Goal: Information Seeking & Learning: Learn about a topic

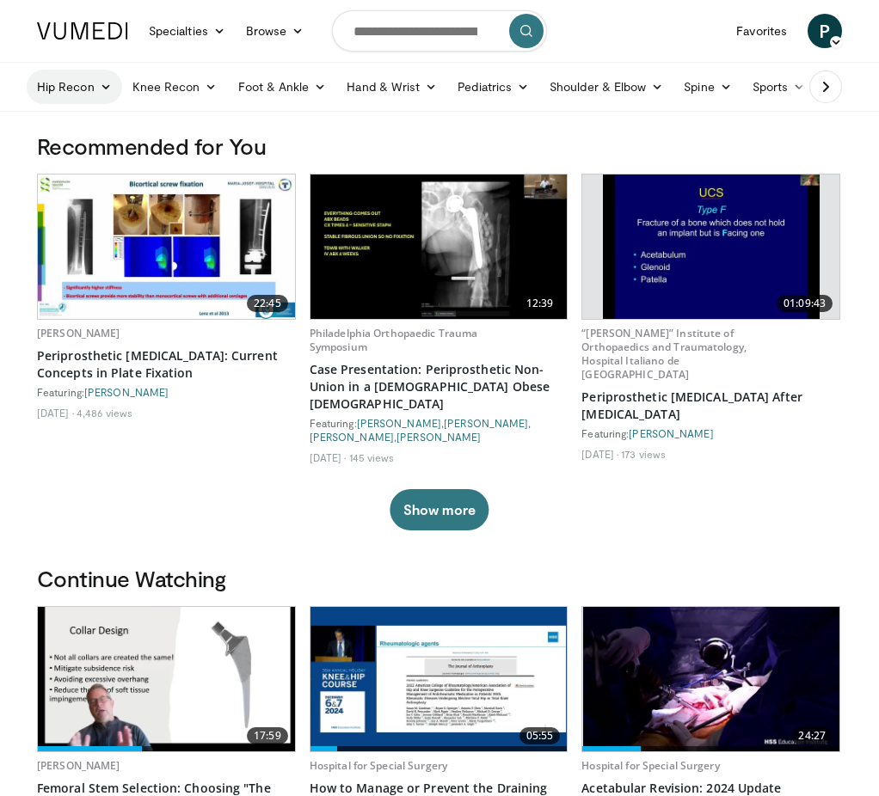
click at [57, 90] on link "Hip Recon" at bounding box center [74, 87] width 95 height 34
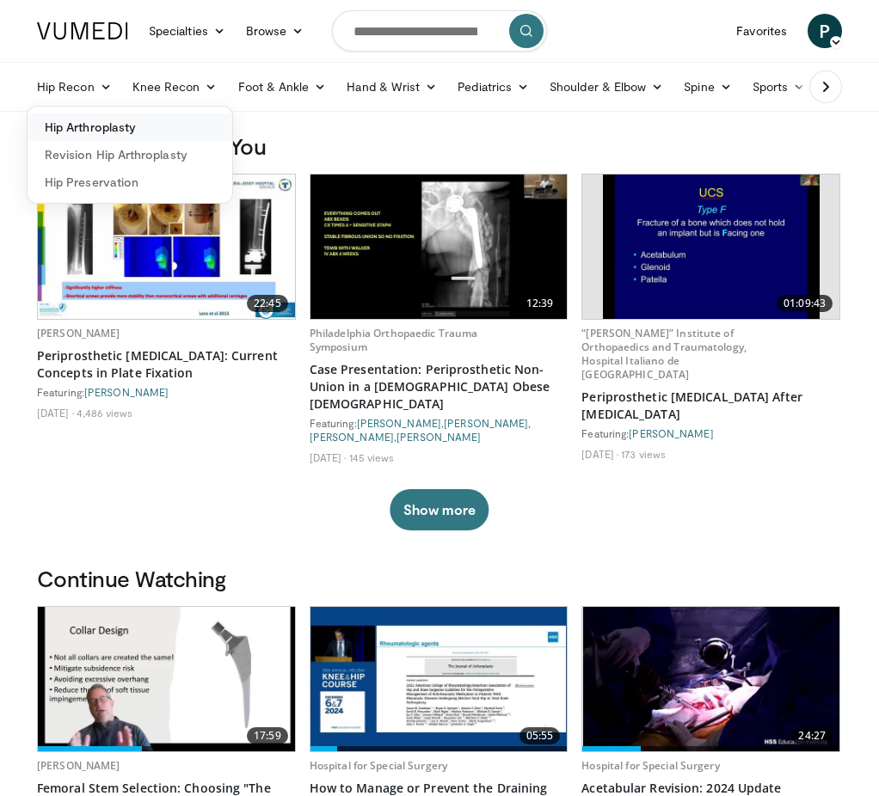
click at [80, 126] on link "Hip Arthroplasty" at bounding box center [130, 128] width 205 height 28
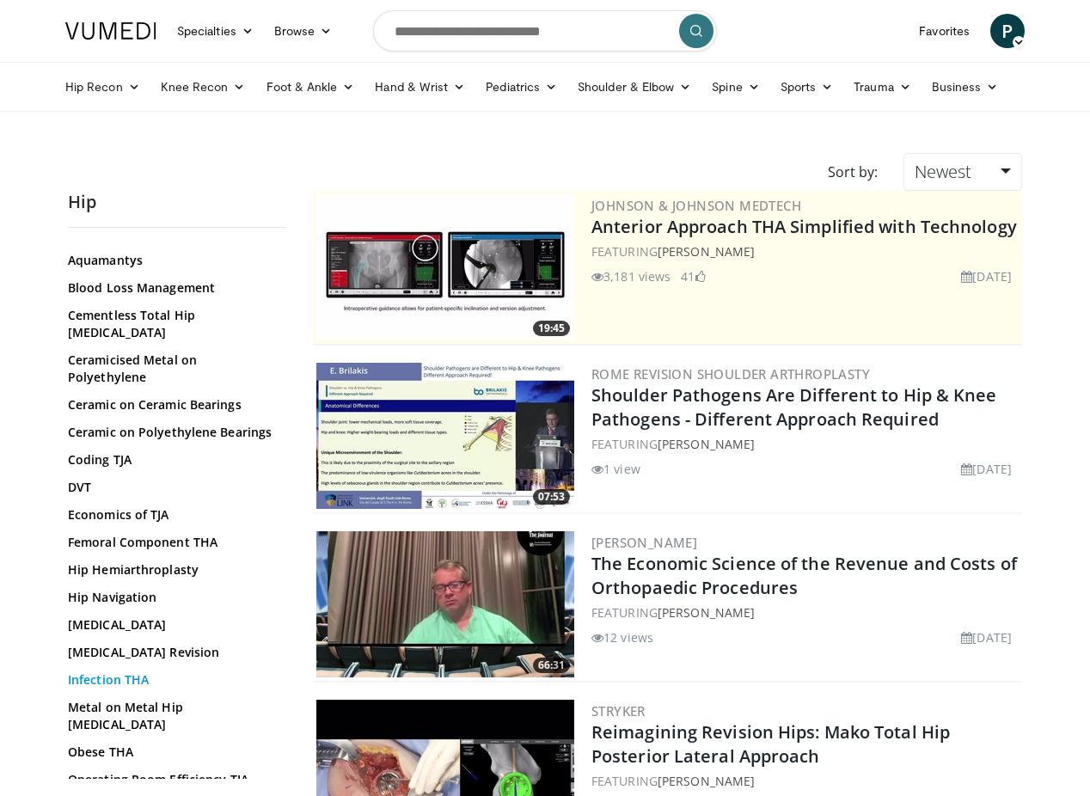
scroll to position [323, 0]
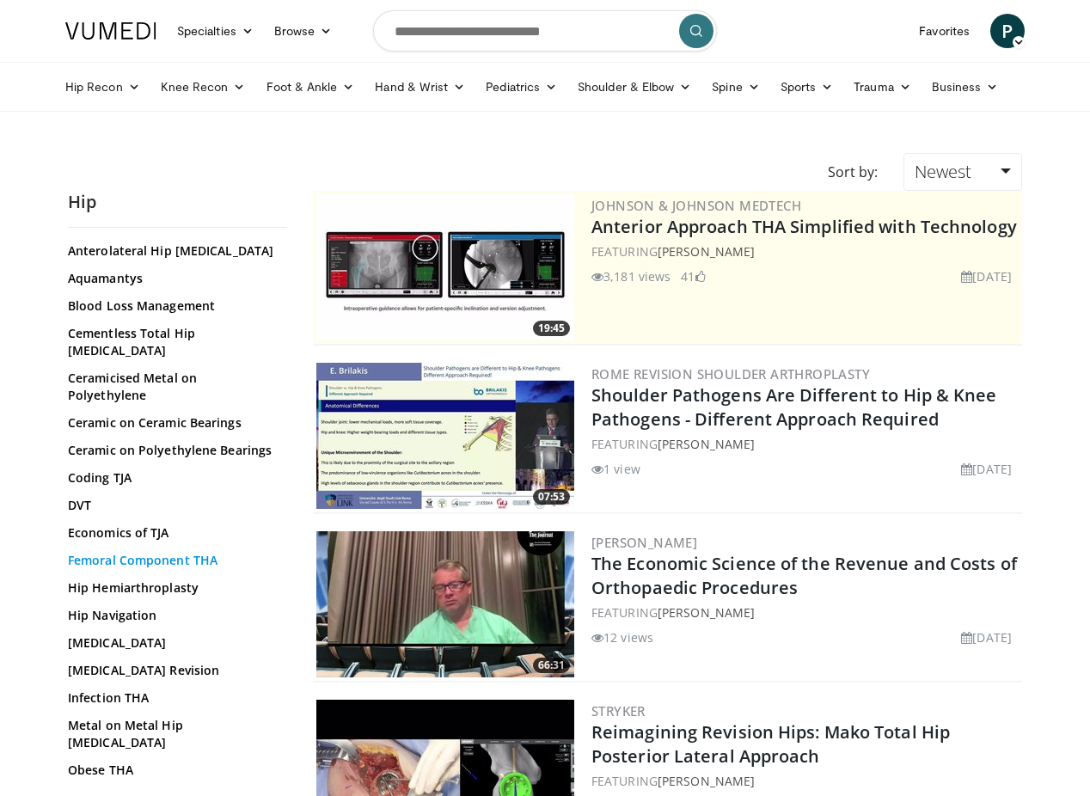
click at [93, 552] on link "Femoral Component THA" at bounding box center [173, 560] width 211 height 17
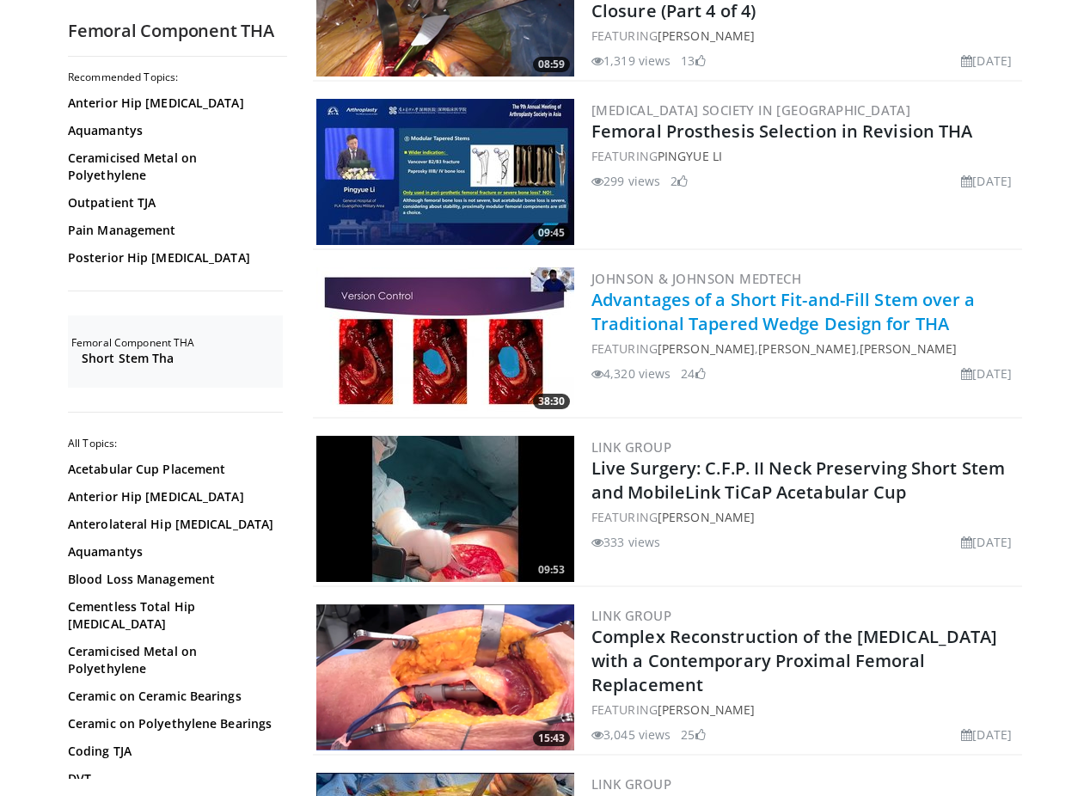
scroll to position [602, 0]
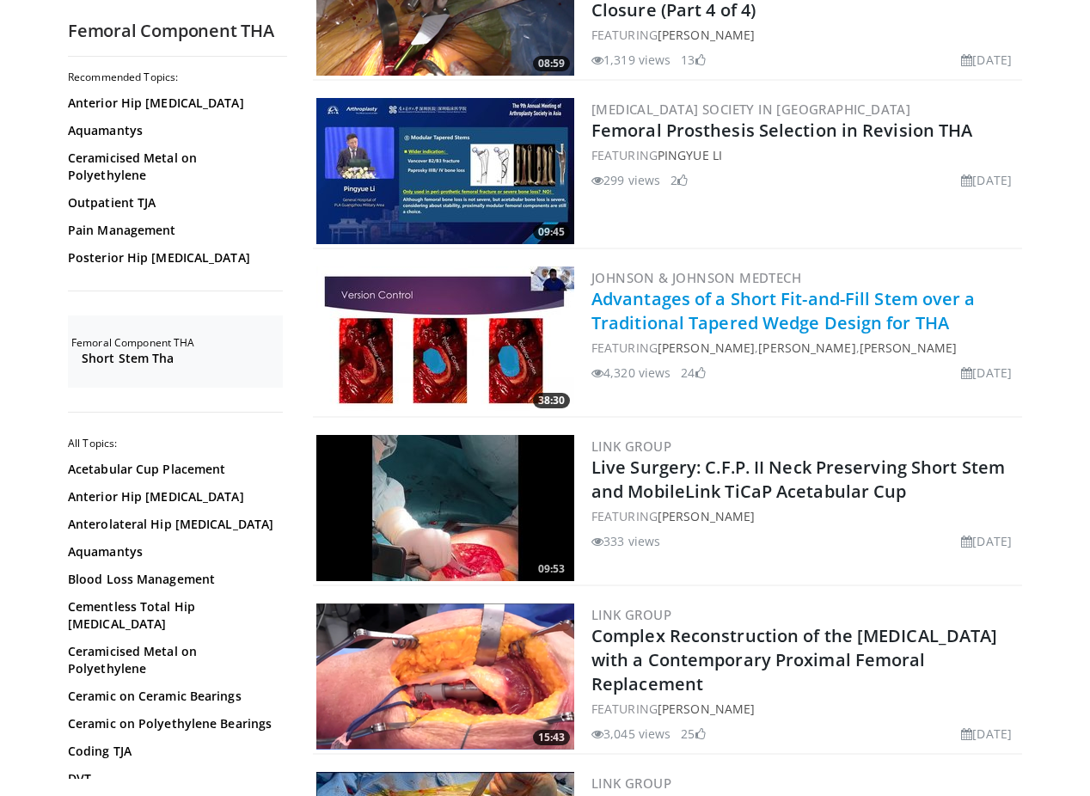
click at [728, 301] on link "Advantages of a Short Fit-and-Fill Stem over a Traditional Tapered Wedge Design…" at bounding box center [784, 310] width 384 height 47
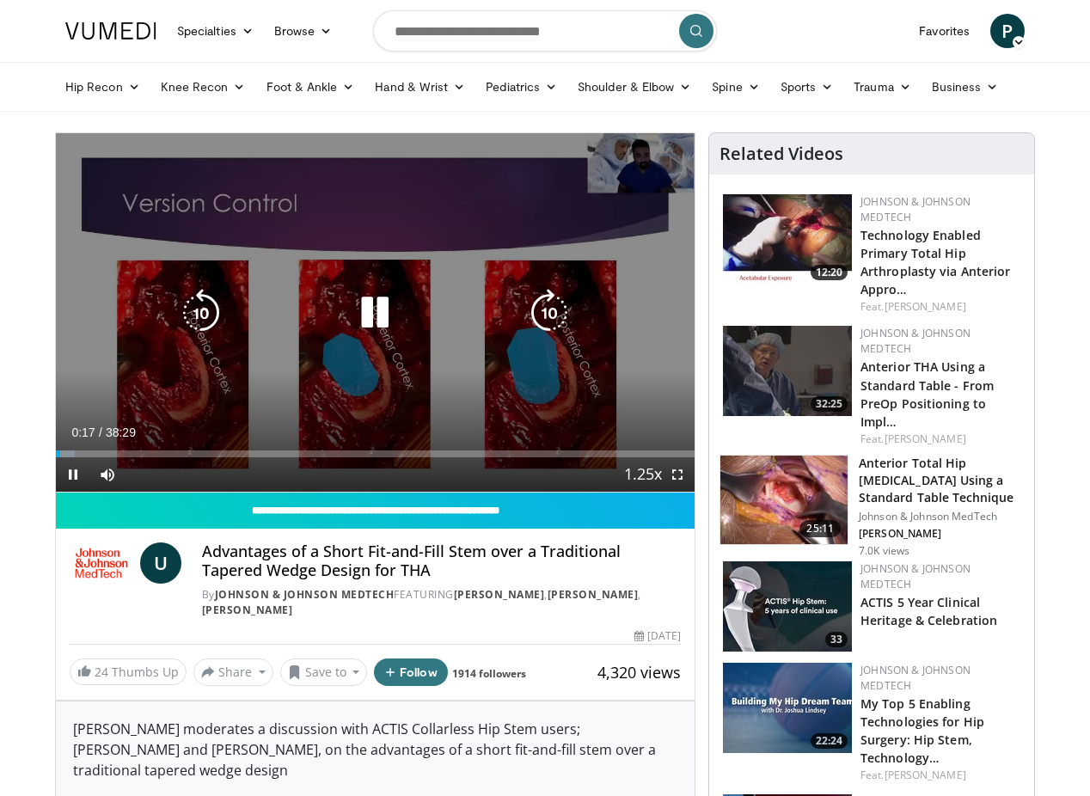
click at [355, 322] on icon "Video Player" at bounding box center [375, 313] width 48 height 48
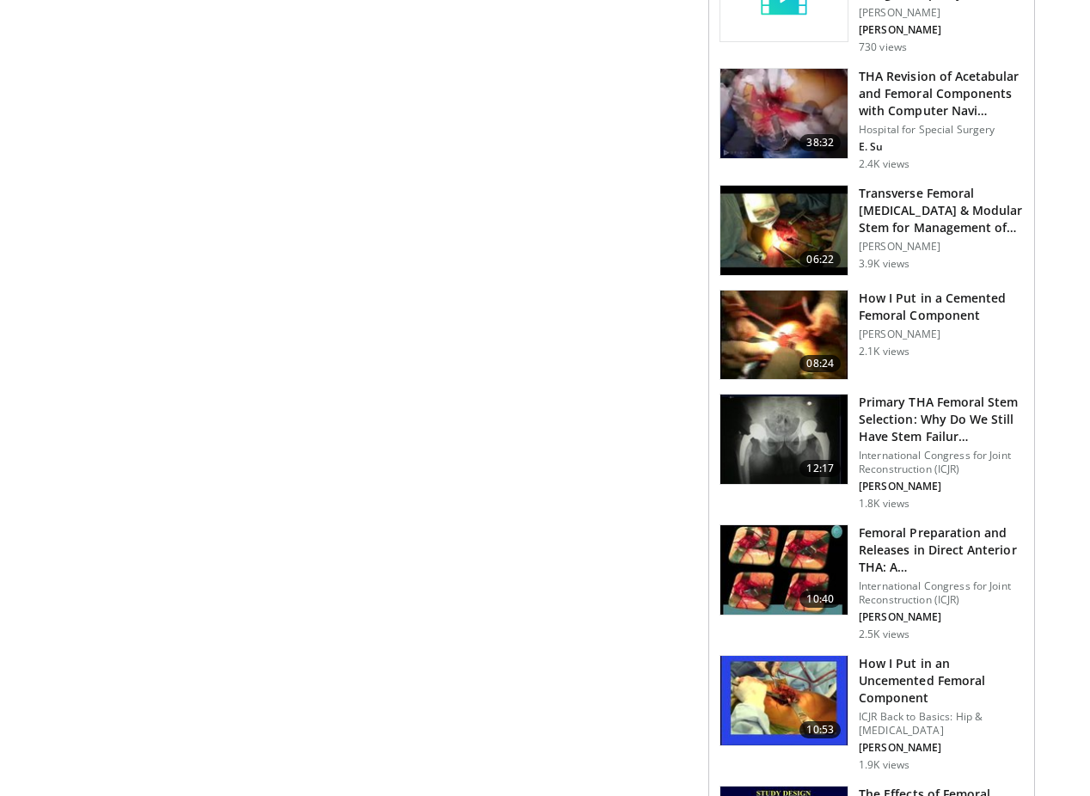
scroll to position [1290, 0]
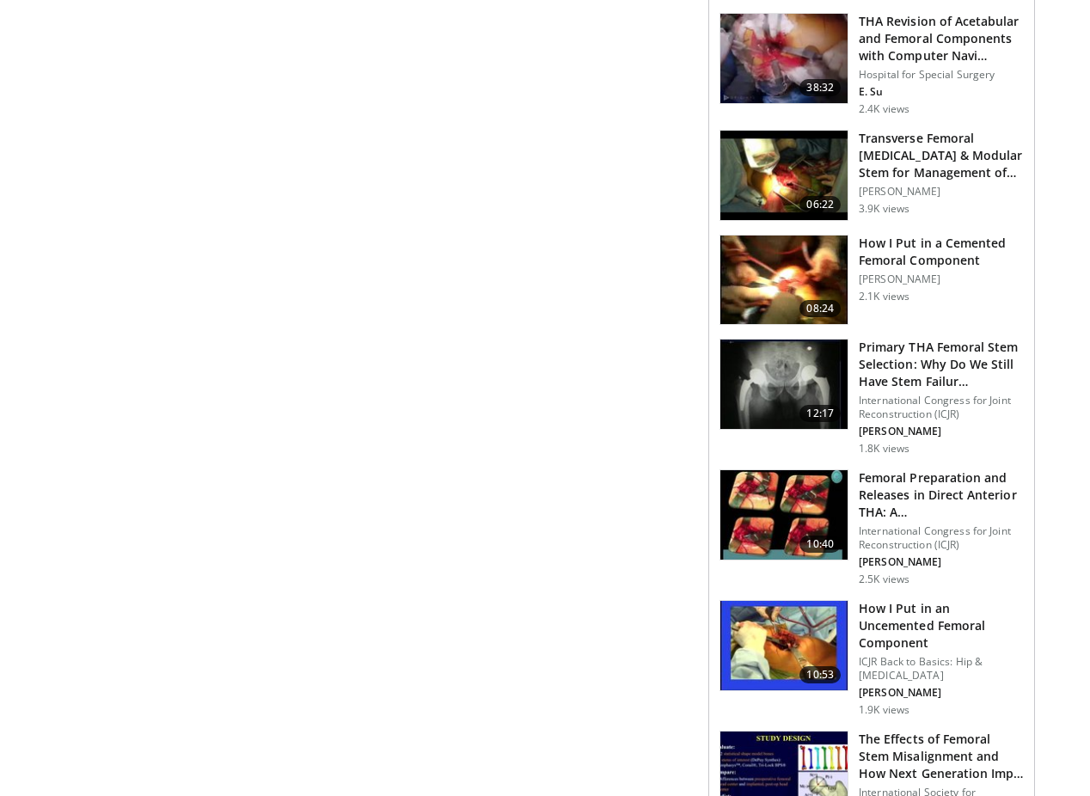
click at [925, 600] on h3 "How I Put in an Uncemented Femoral Component" at bounding box center [941, 626] width 165 height 52
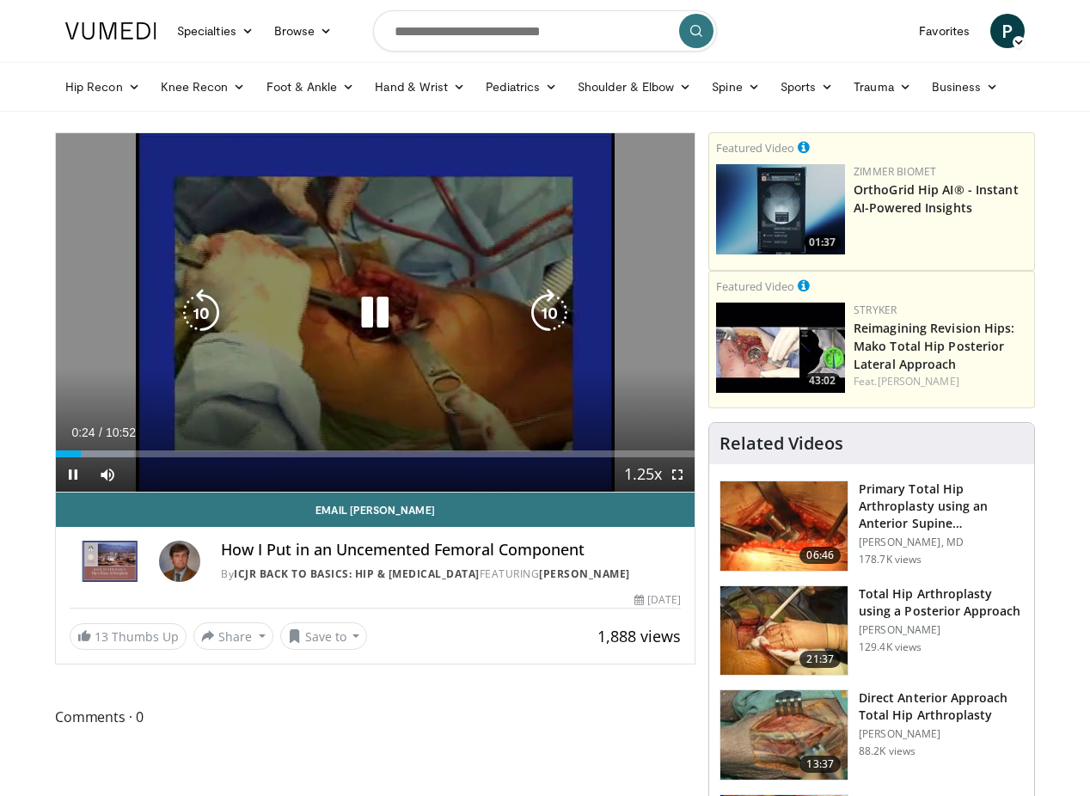
click at [352, 318] on icon "Video Player" at bounding box center [375, 313] width 48 height 48
click at [356, 322] on icon "Video Player" at bounding box center [375, 313] width 48 height 48
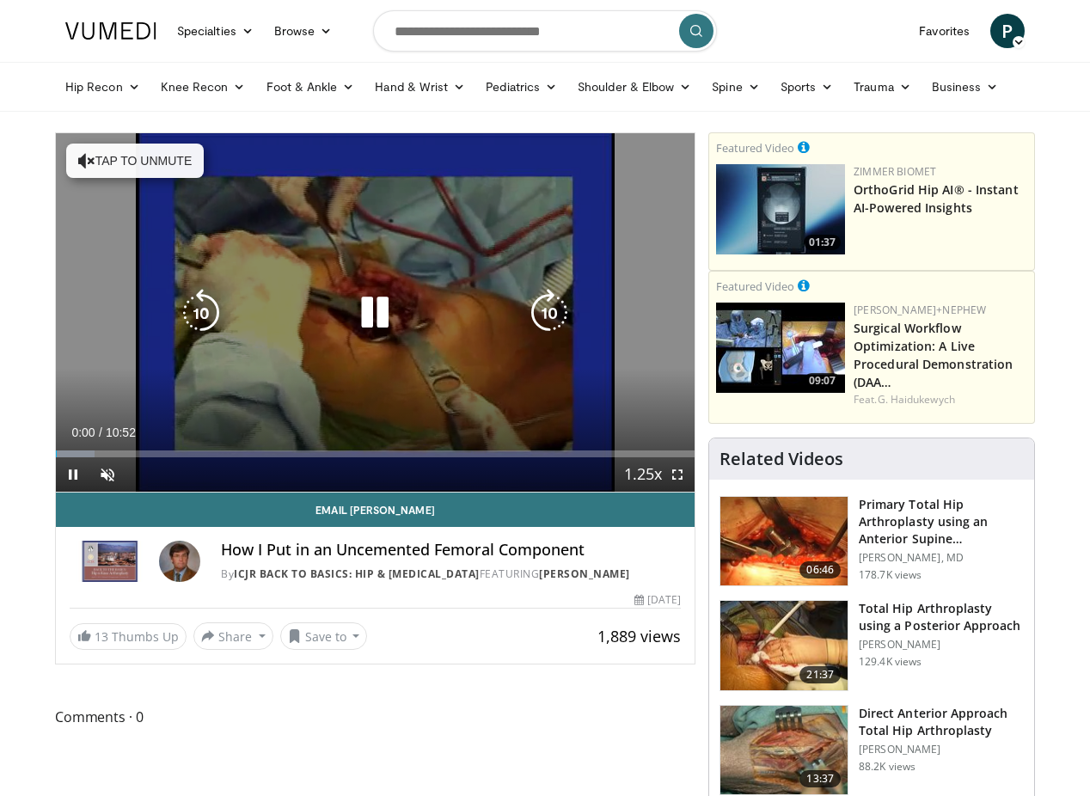
click at [358, 327] on icon "Video Player" at bounding box center [375, 313] width 48 height 48
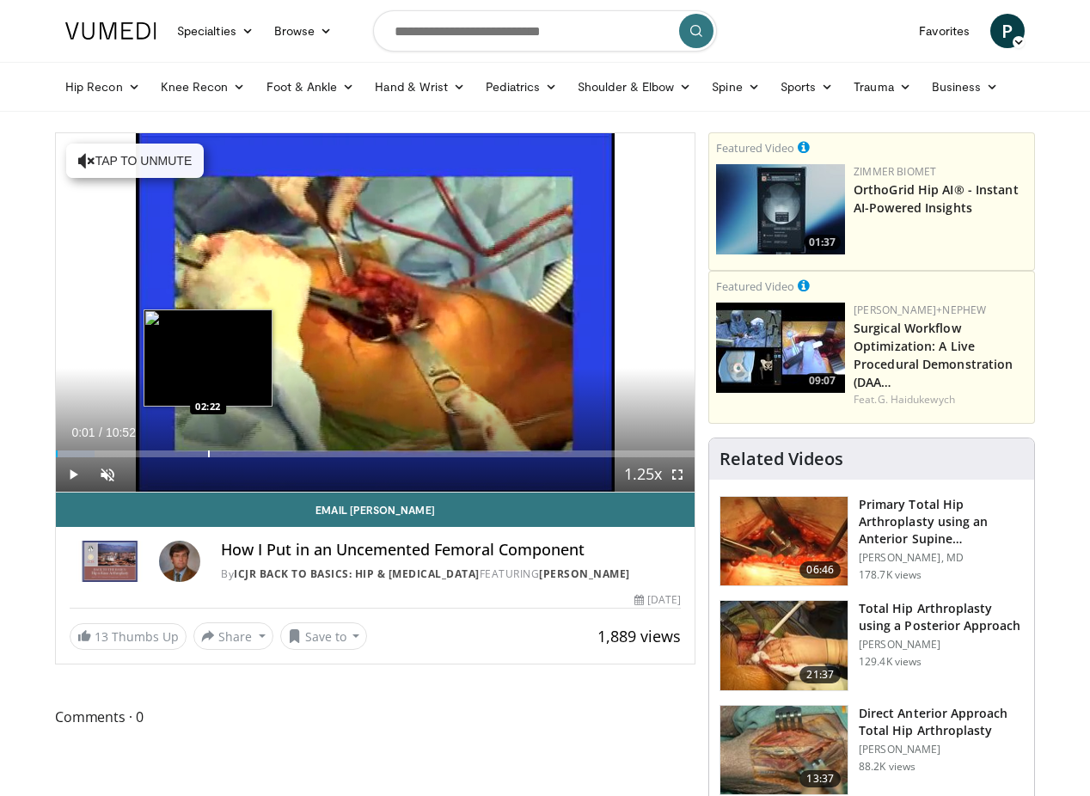
click at [208, 457] on div "Progress Bar" at bounding box center [209, 454] width 2 height 7
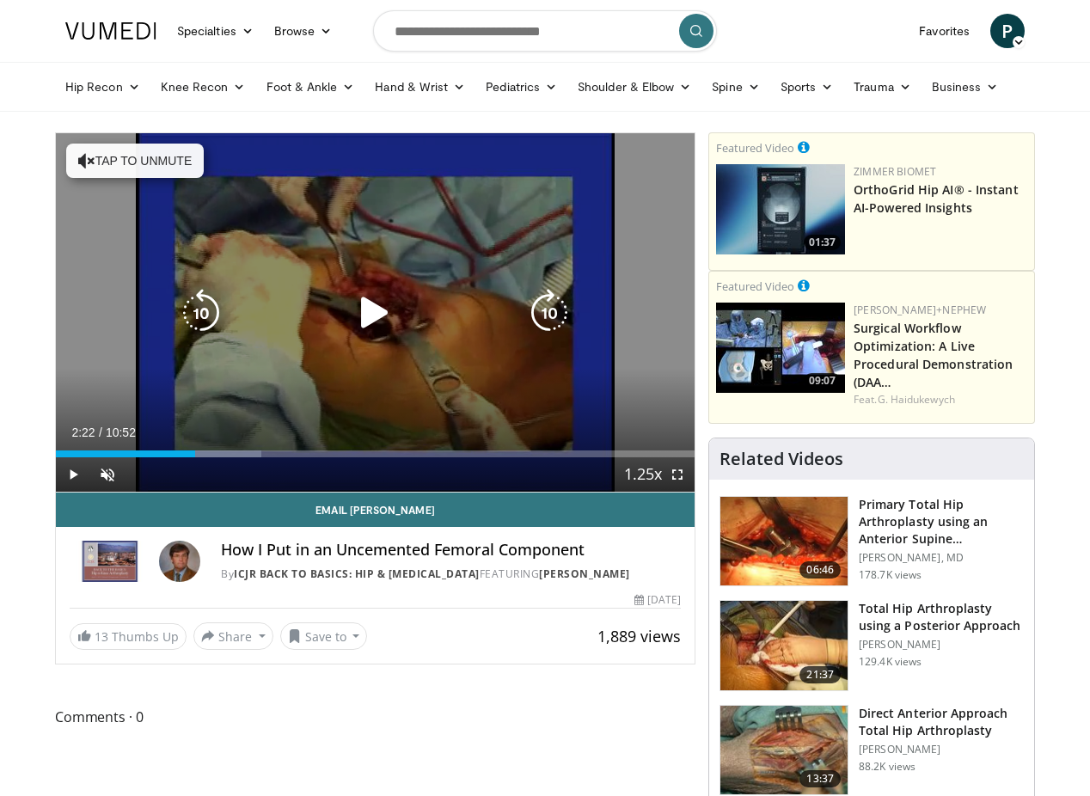
click at [353, 322] on icon "Video Player" at bounding box center [375, 313] width 48 height 48
click at [359, 327] on icon "Video Player" at bounding box center [375, 313] width 48 height 48
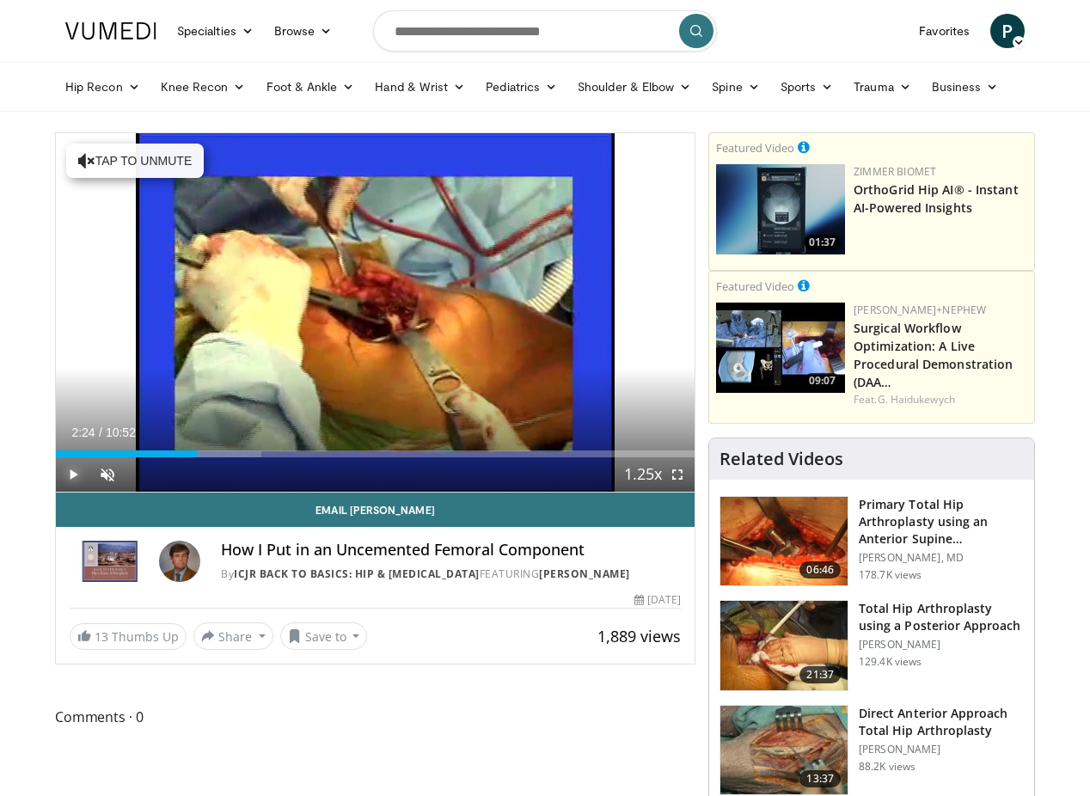
click at [56, 492] on span "Video Player" at bounding box center [73, 474] width 34 height 34
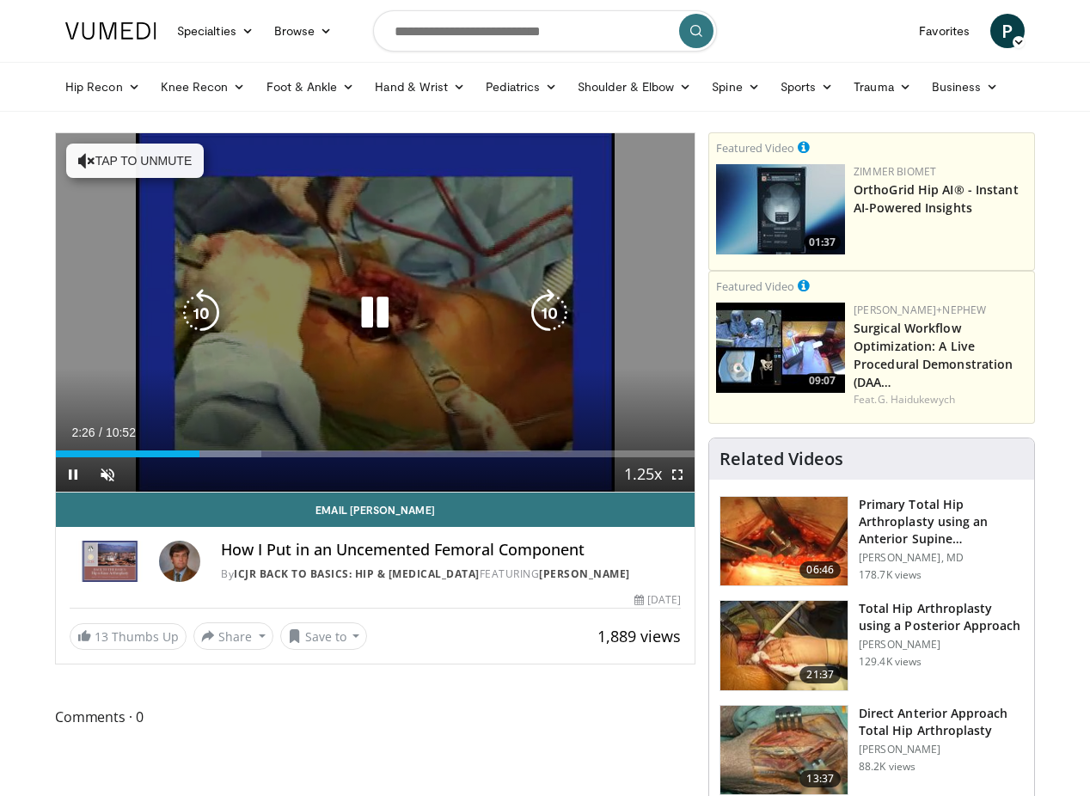
click at [556, 328] on icon "Video Player" at bounding box center [549, 313] width 48 height 48
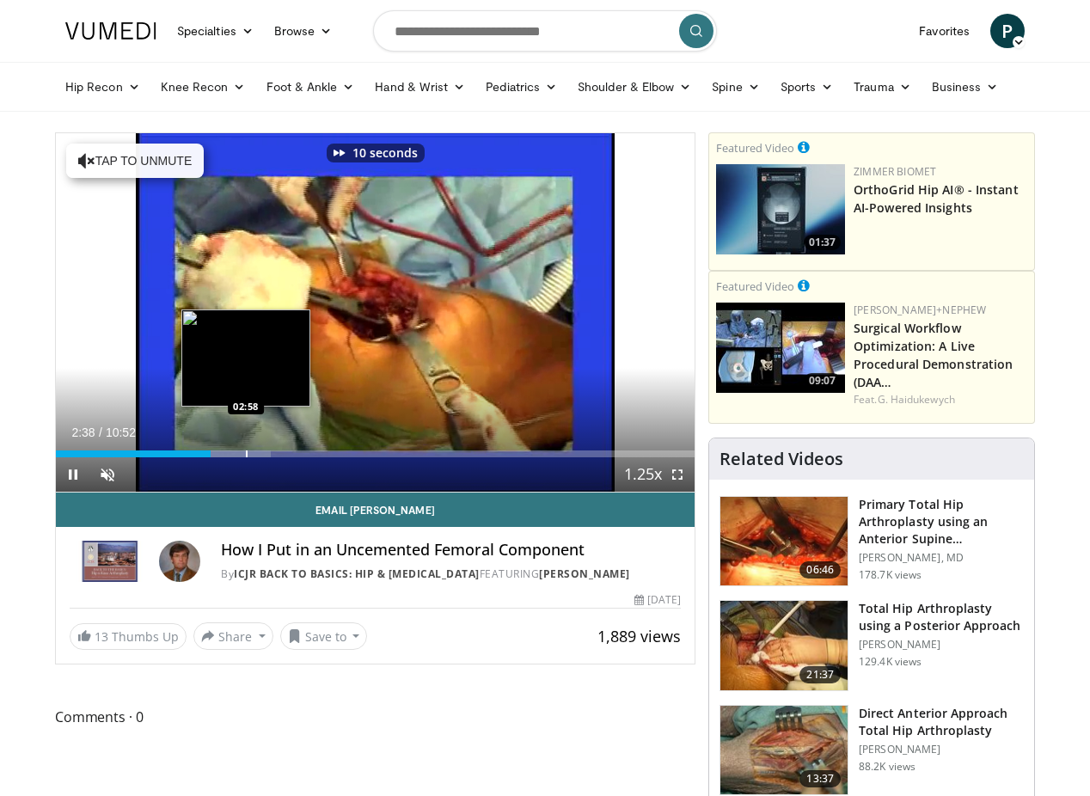
click at [246, 457] on div "Progress Bar" at bounding box center [247, 454] width 2 height 7
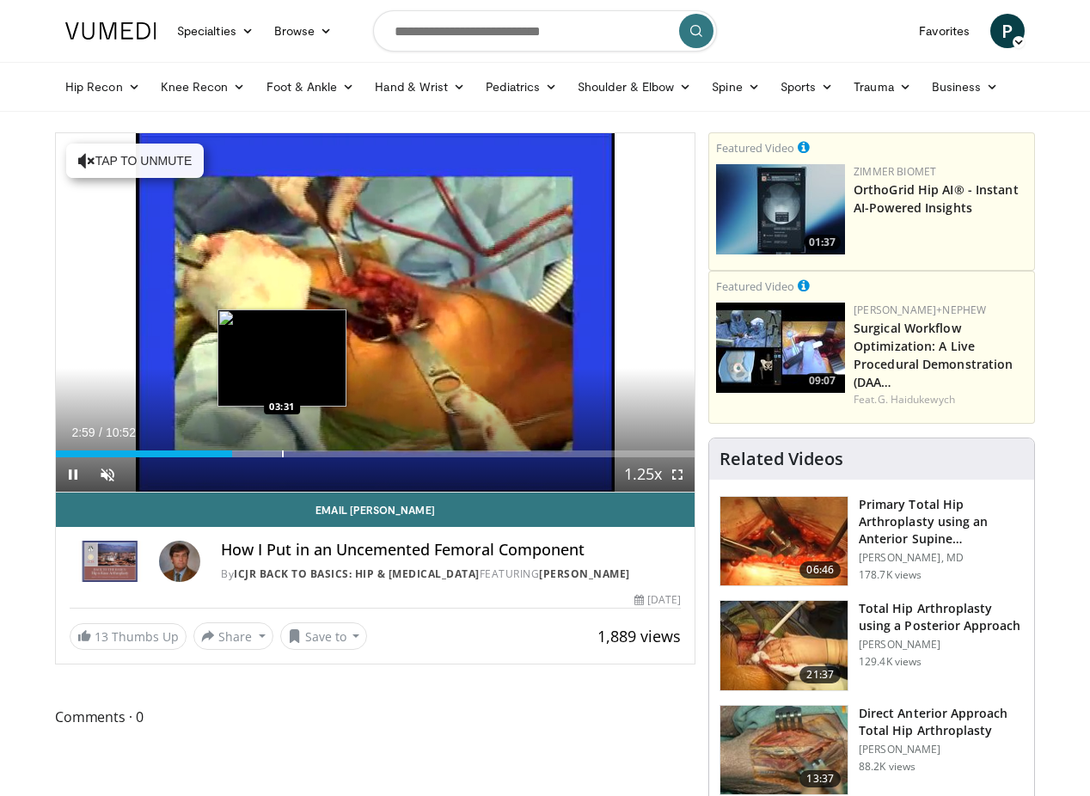
click at [282, 457] on div "Progress Bar" at bounding box center [283, 454] width 2 height 7
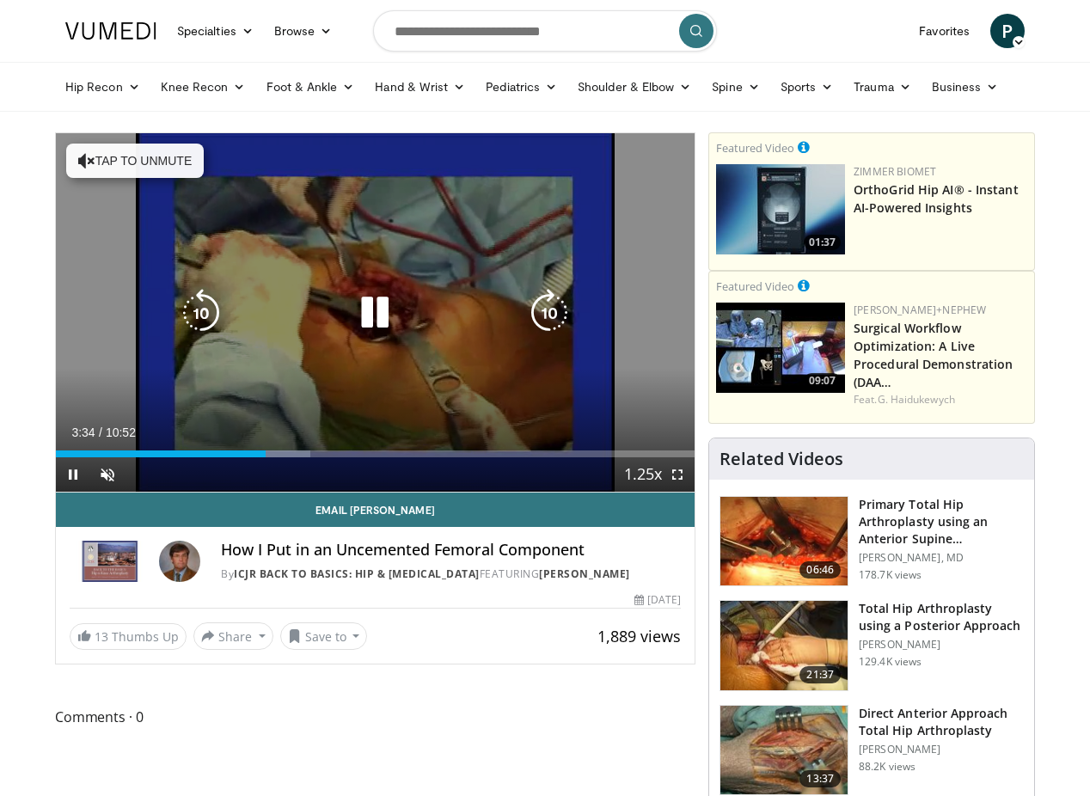
click at [352, 322] on icon "Video Player" at bounding box center [375, 313] width 48 height 48
click at [82, 160] on button "Tap to unmute" at bounding box center [135, 161] width 138 height 34
click at [352, 329] on icon "Video Player" at bounding box center [375, 313] width 48 height 48
click at [360, 316] on icon "Video Player" at bounding box center [375, 313] width 48 height 48
